Goal: Check status: Check status

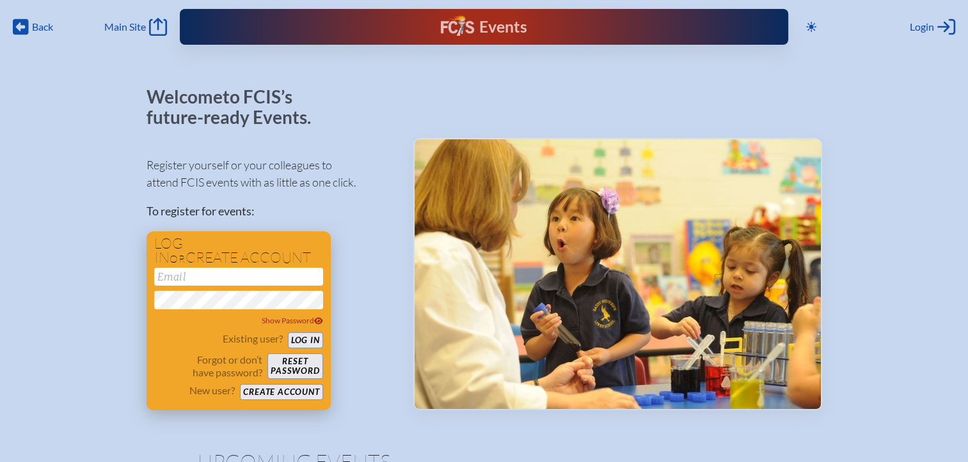
type input "[EMAIL_ADDRESS][DOMAIN_NAME]"
drag, startPoint x: 298, startPoint y: 336, endPoint x: 307, endPoint y: 331, distance: 10.3
click at [299, 336] on button "Log in" at bounding box center [305, 341] width 35 height 16
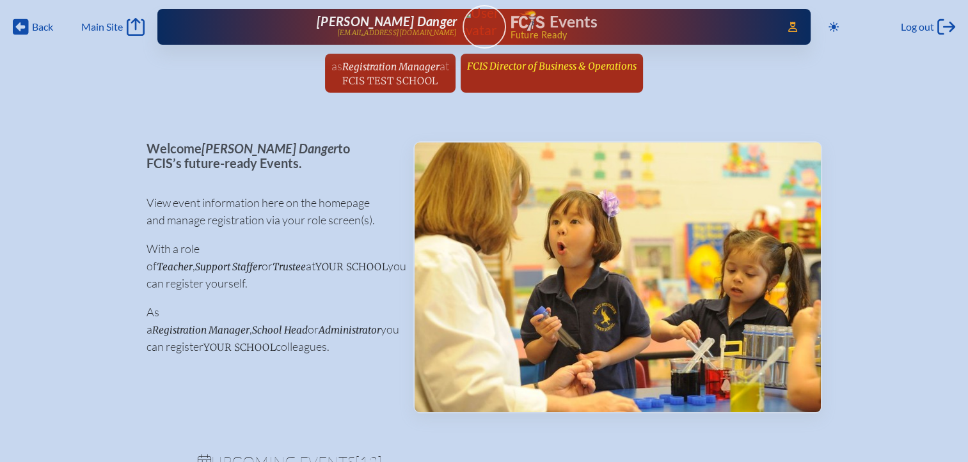
click at [514, 66] on span "FCIS Director of Business & Operations" at bounding box center [551, 66] width 169 height 12
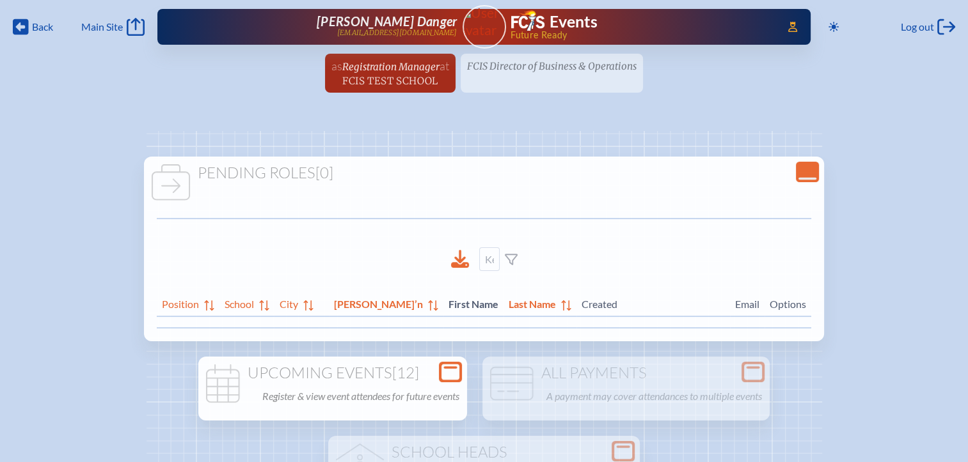
click at [450, 366] on icon "Open Console" at bounding box center [450, 372] width 18 height 18
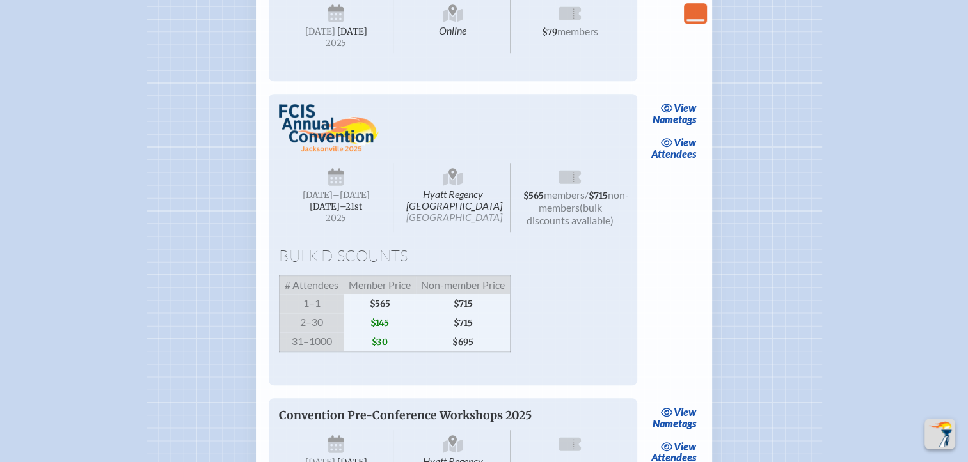
scroll to position [1023, 0]
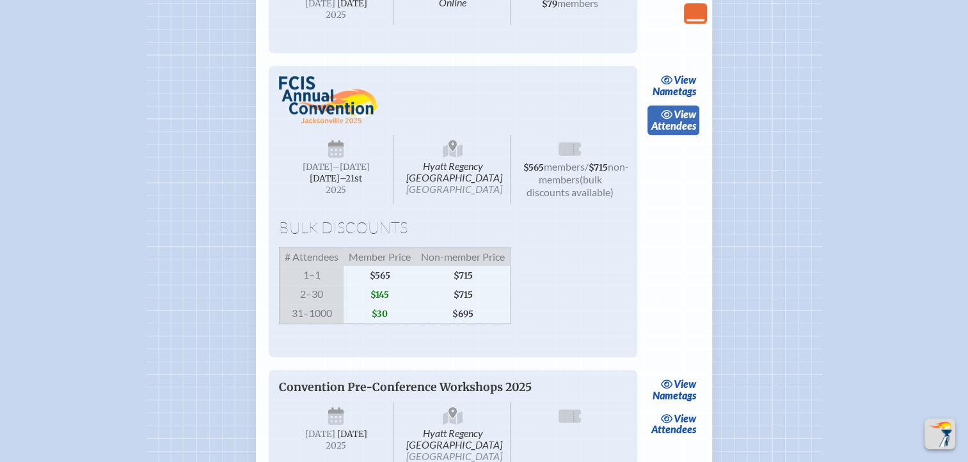
click at [681, 135] on link "view Attendees" at bounding box center [673, 120] width 52 height 29
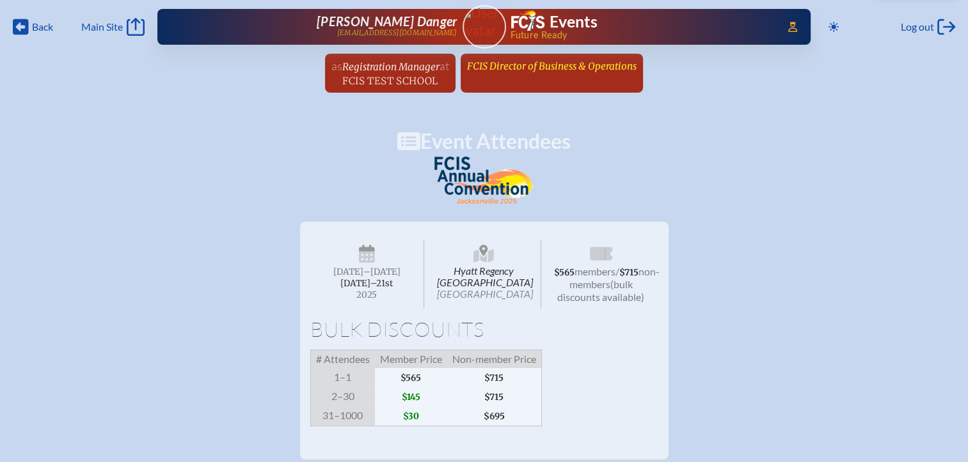
click at [508, 77] on link "FCIS Director of Business & Operations since February 4th, 2003" at bounding box center [552, 66] width 180 height 24
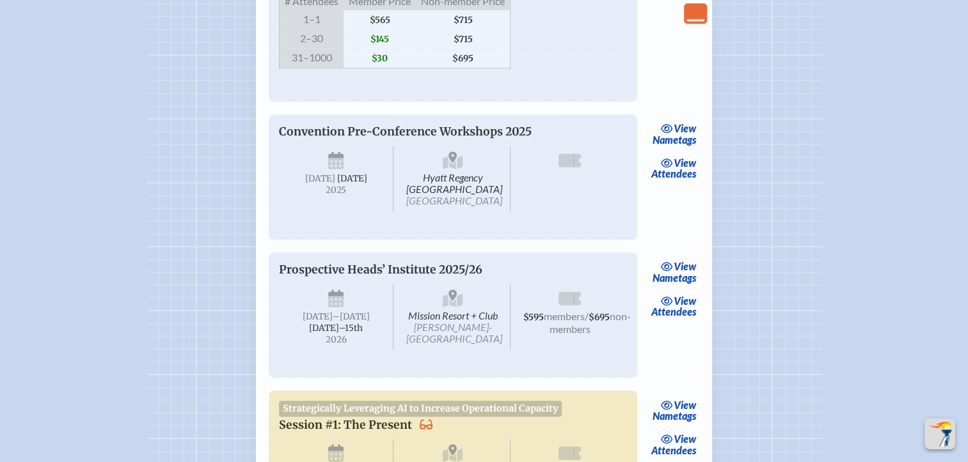
scroll to position [1279, 0]
click at [686, 184] on link "view Attendees" at bounding box center [673, 168] width 52 height 29
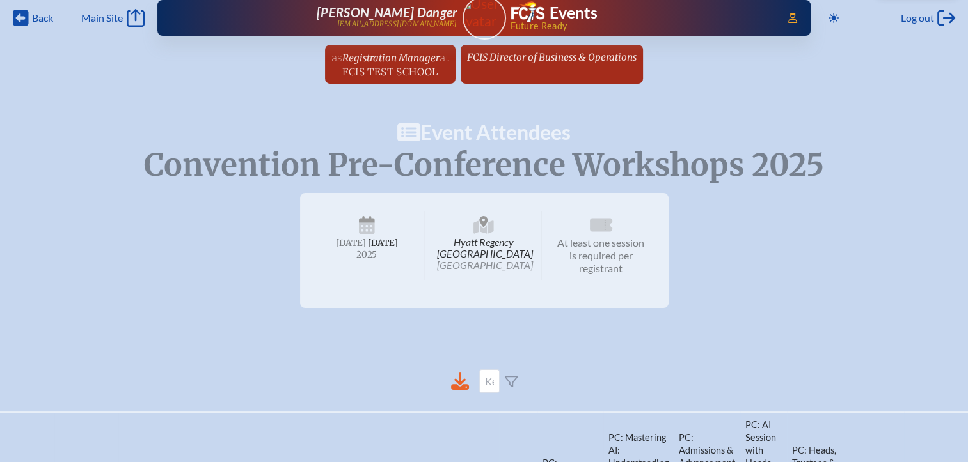
scroll to position [0, 10]
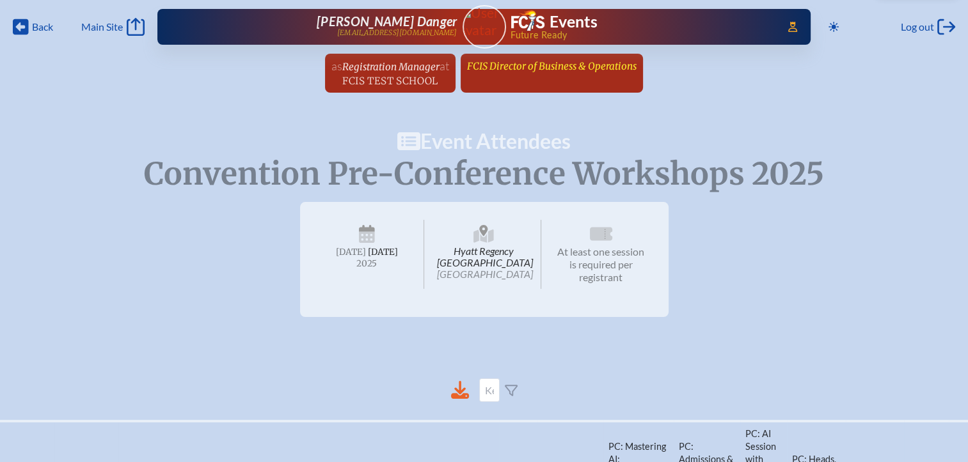
click at [583, 60] on span "FCIS Director of Business & Operations" at bounding box center [551, 66] width 169 height 12
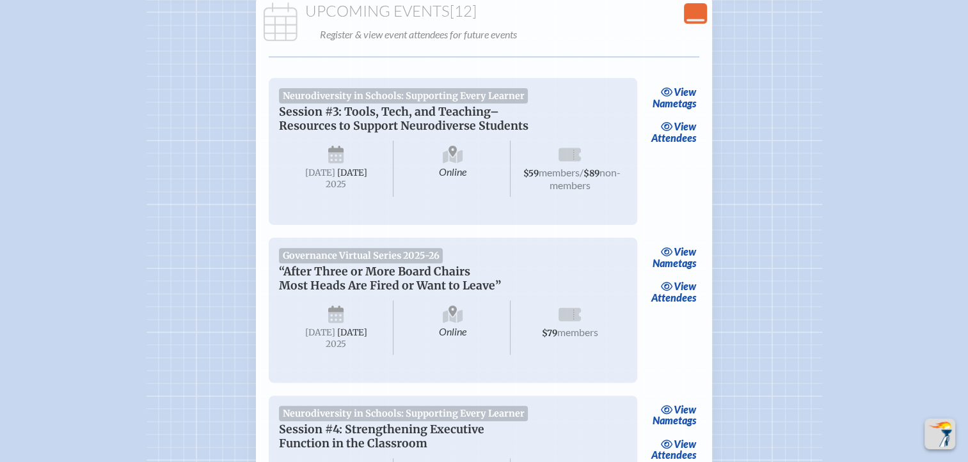
scroll to position [384, 0]
